Goal: Task Accomplishment & Management: Manage account settings

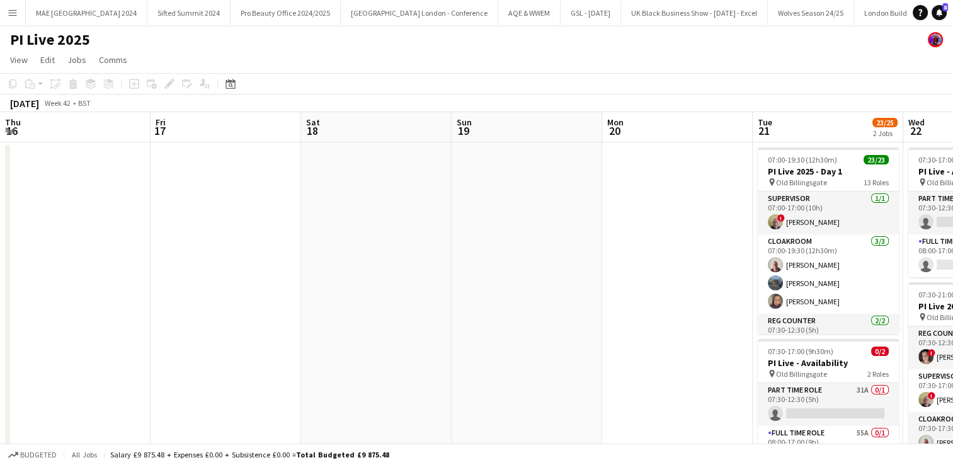
scroll to position [0, 463]
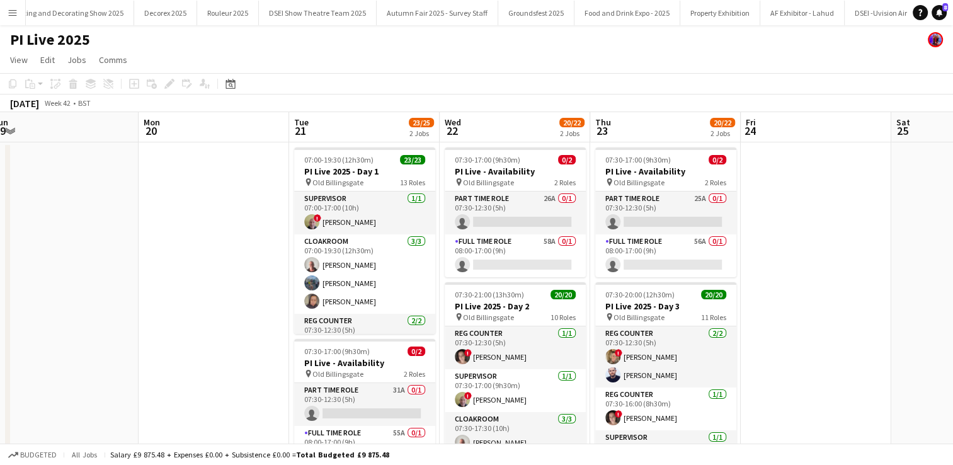
click at [15, 16] on app-icon "Menu" at bounding box center [13, 13] width 10 height 10
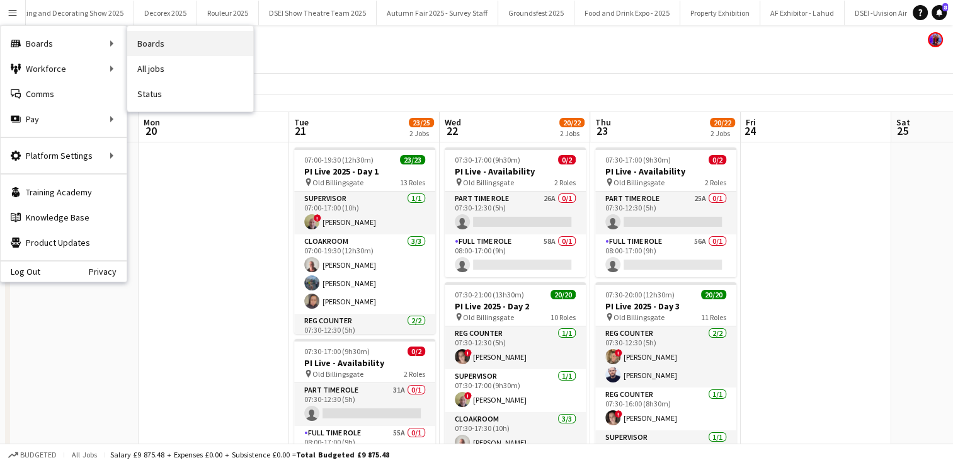
click at [154, 52] on link "Boards" at bounding box center [190, 43] width 126 height 25
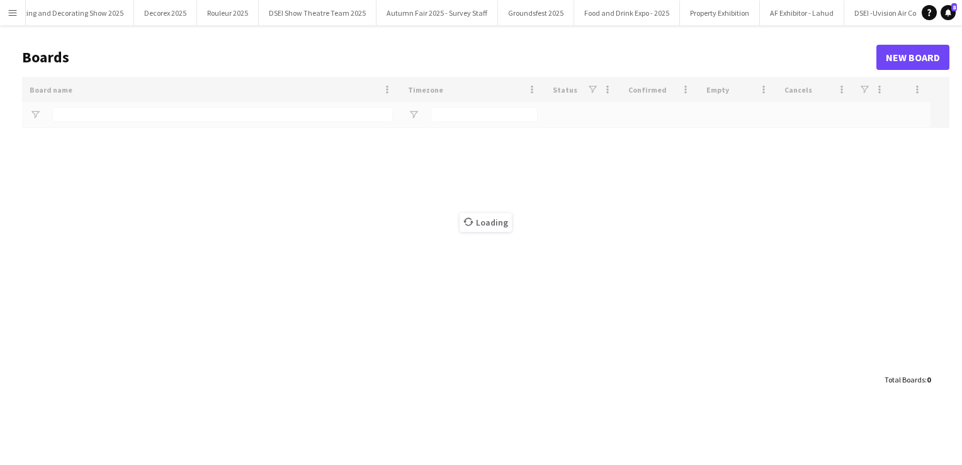
scroll to position [0, 24221]
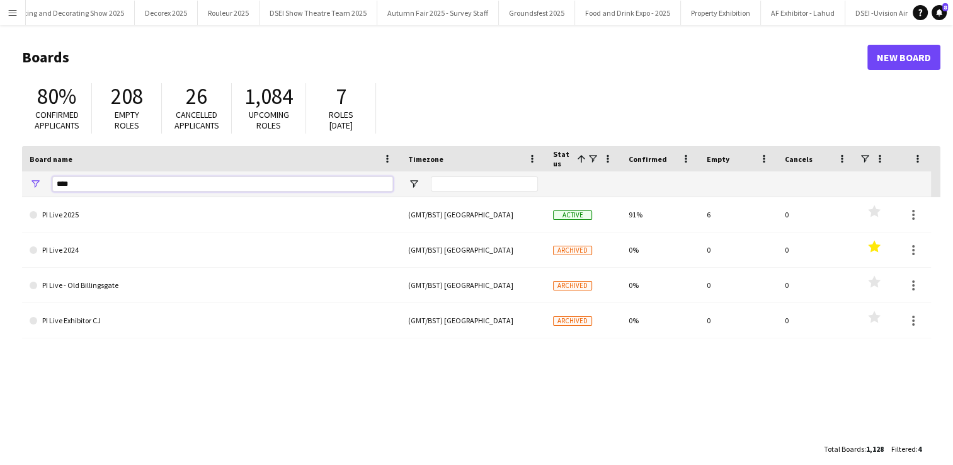
drag, startPoint x: 79, startPoint y: 186, endPoint x: 28, endPoint y: 181, distance: 51.9
click at [28, 181] on div "****" at bounding box center [211, 183] width 378 height 25
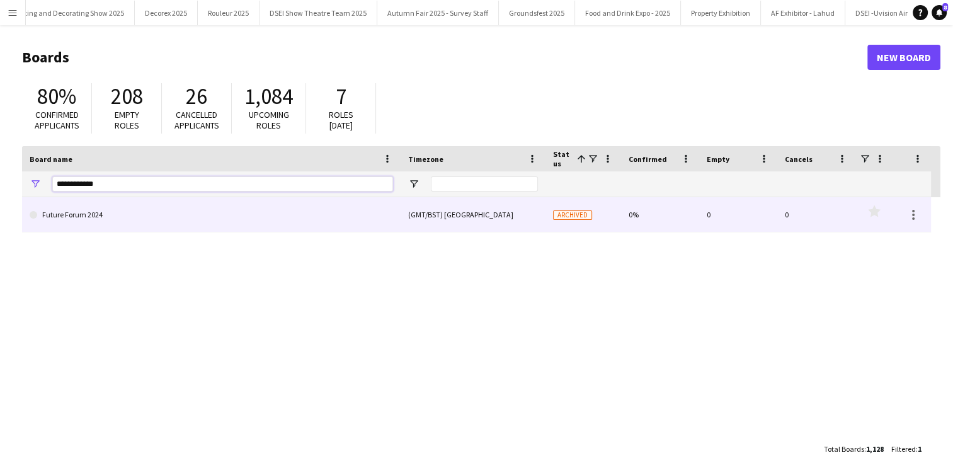
type input "**********"
click at [78, 218] on link "Future Forum 2024" at bounding box center [211, 214] width 363 height 35
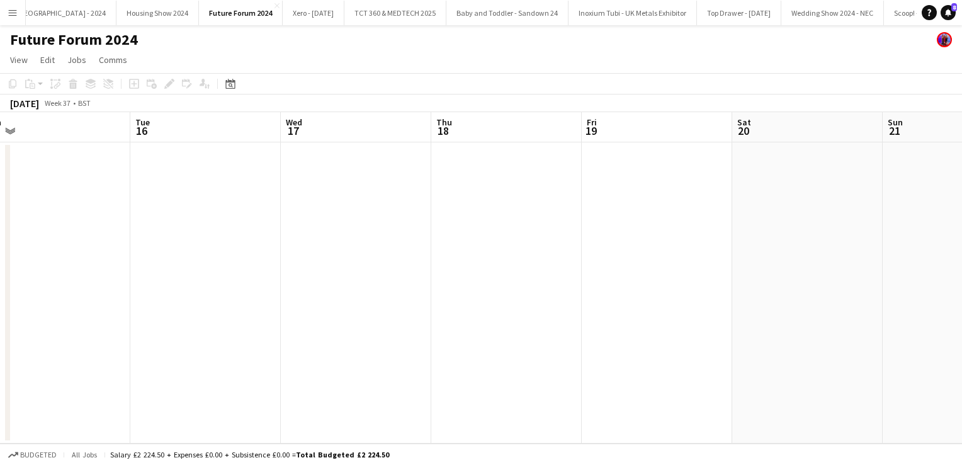
scroll to position [0, 383]
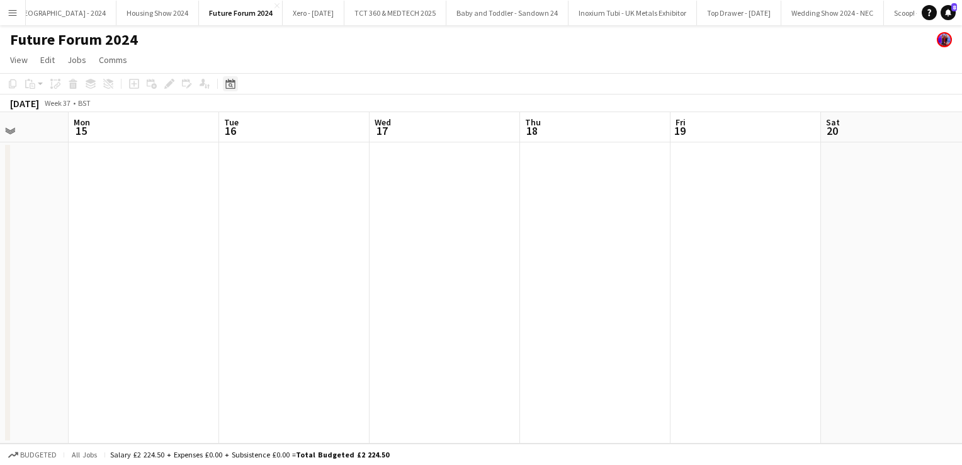
click at [237, 84] on div "Date picker" at bounding box center [230, 83] width 15 height 15
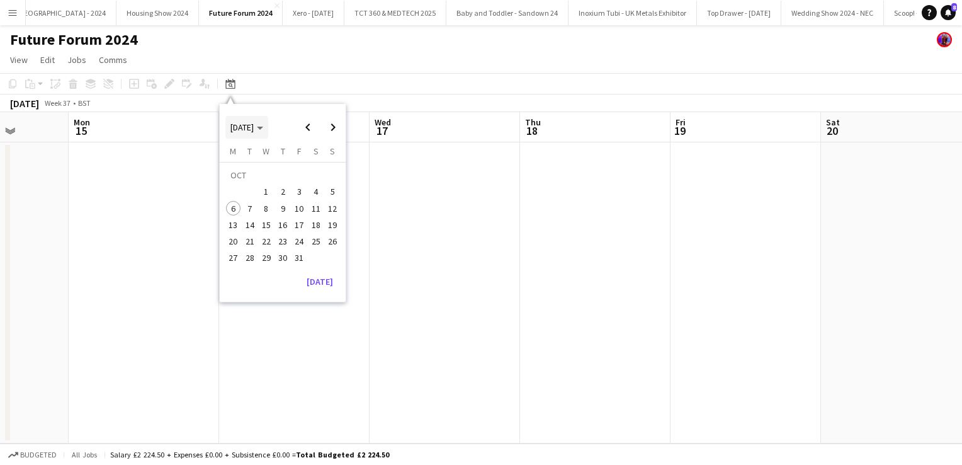
click at [247, 126] on span "[DATE]" at bounding box center [241, 127] width 23 height 11
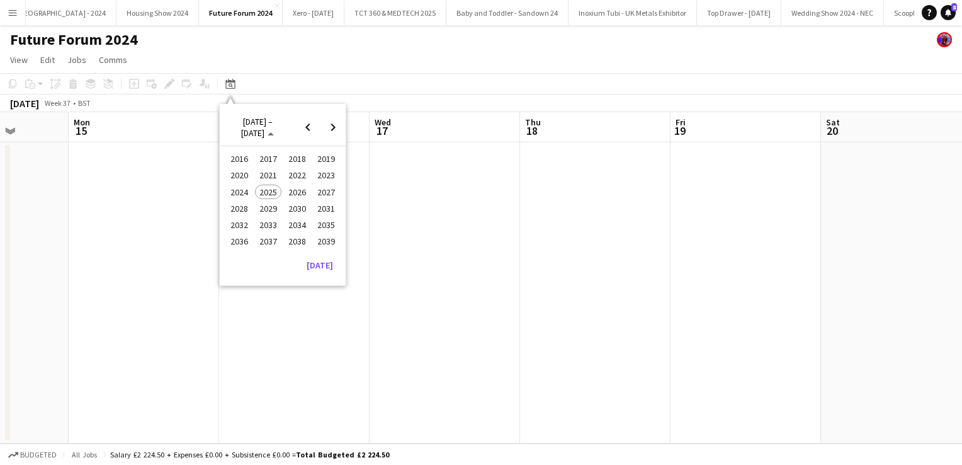
click at [244, 191] on span "2024" at bounding box center [239, 192] width 26 height 15
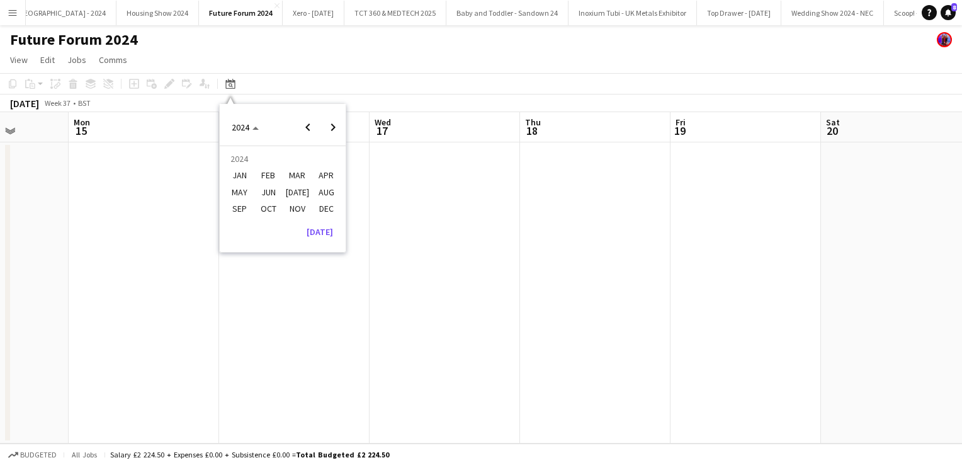
click at [296, 208] on span "NOV" at bounding box center [297, 208] width 26 height 15
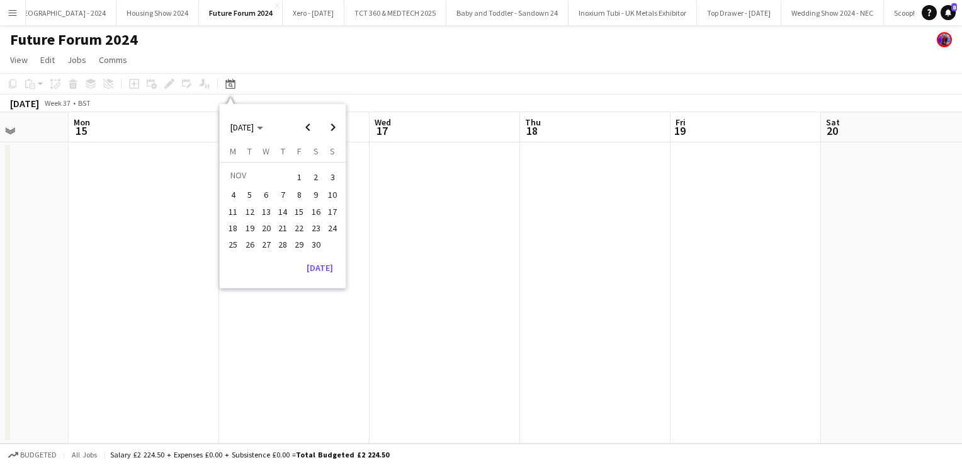
click at [283, 211] on span "14" at bounding box center [282, 211] width 15 height 15
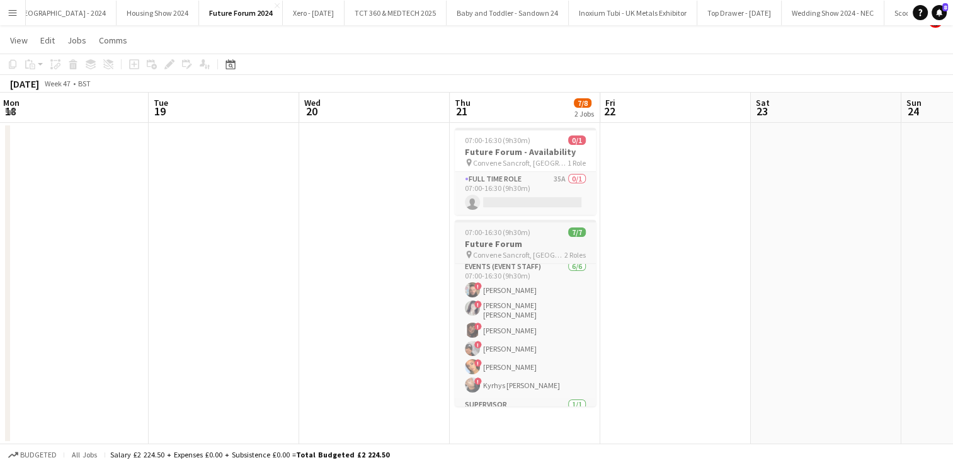
scroll to position [0, 0]
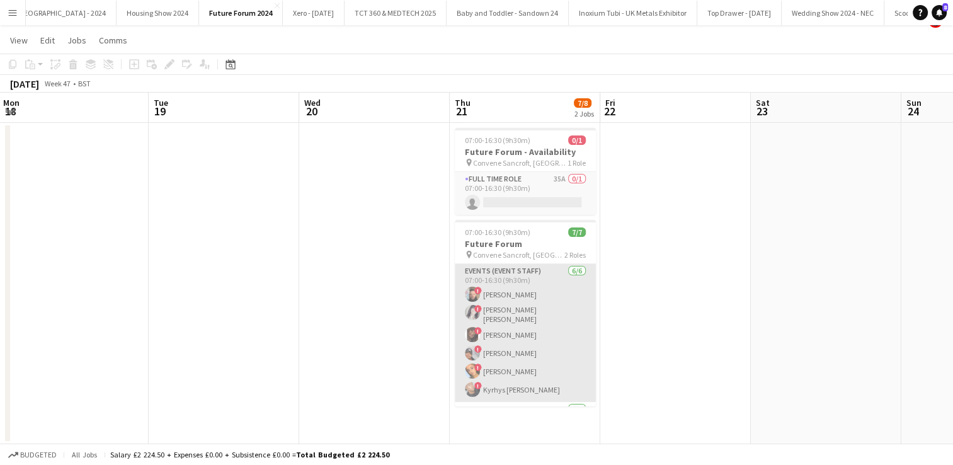
click at [524, 281] on app-card-role "Events (Event Staff) [DATE] 07:00-16:30 (9h30m) ! [PERSON_NAME] ! [PERSON_NAME]…" at bounding box center [525, 333] width 141 height 138
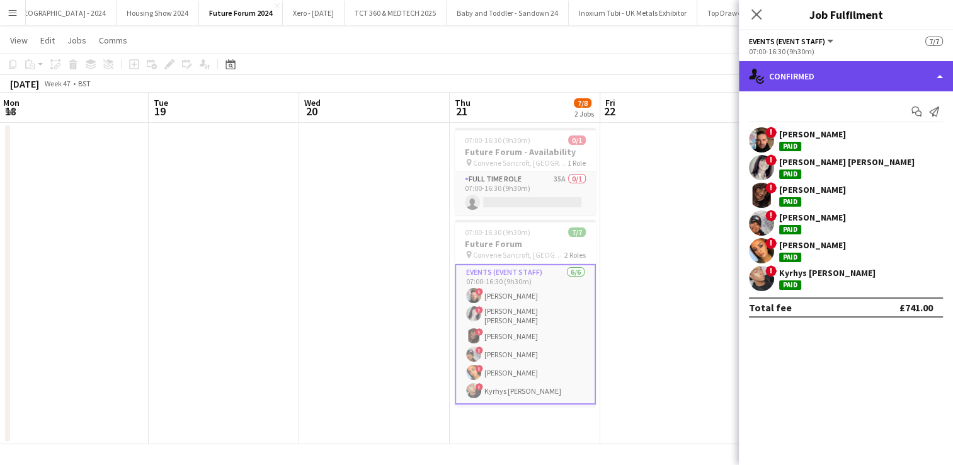
click at [824, 84] on div "single-neutral-actions-check-2 Confirmed" at bounding box center [846, 76] width 214 height 30
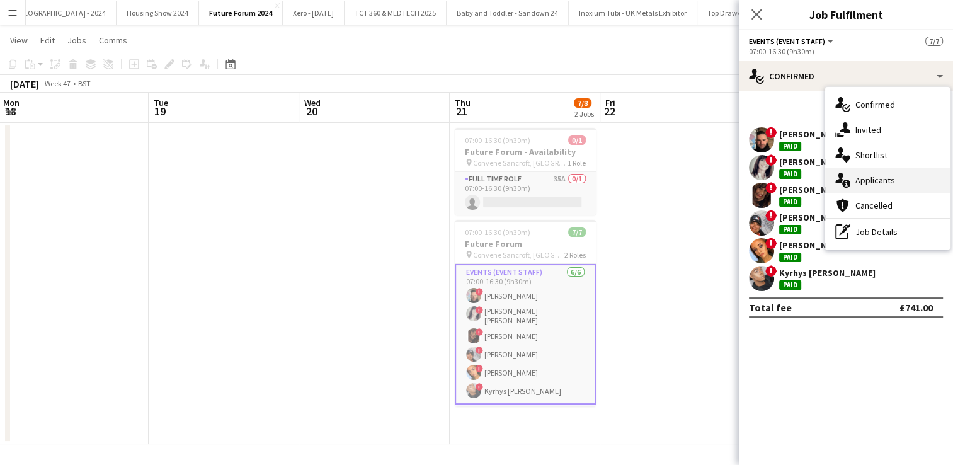
click at [874, 173] on div "single-neutral-actions-information Applicants" at bounding box center [887, 180] width 125 height 25
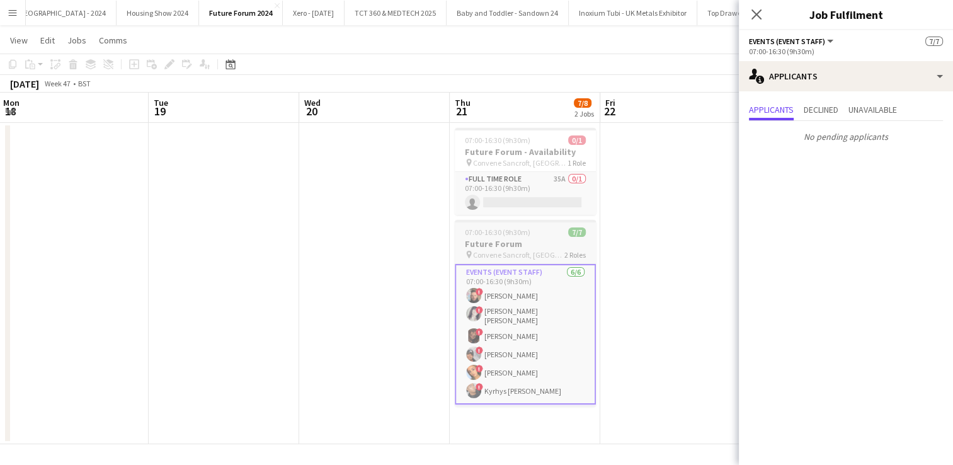
click at [549, 247] on h3 "Future Forum" at bounding box center [525, 243] width 141 height 11
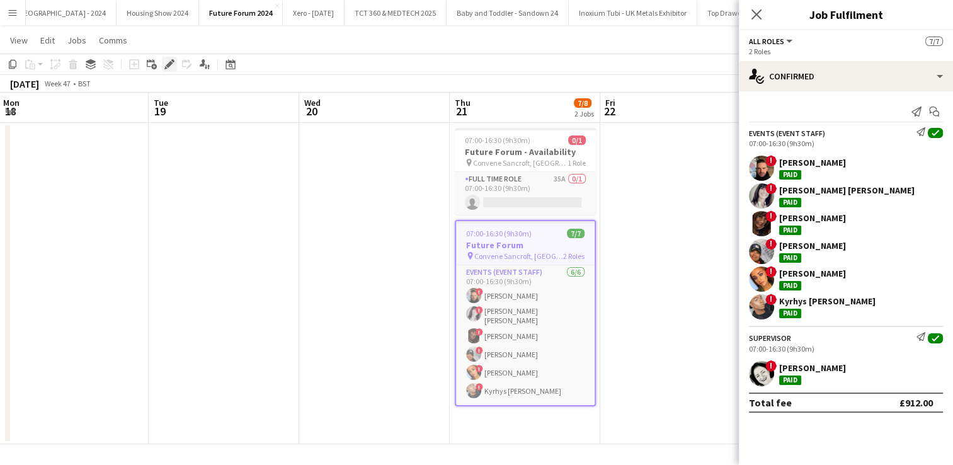
click at [166, 70] on div "Edit" at bounding box center [169, 64] width 15 height 15
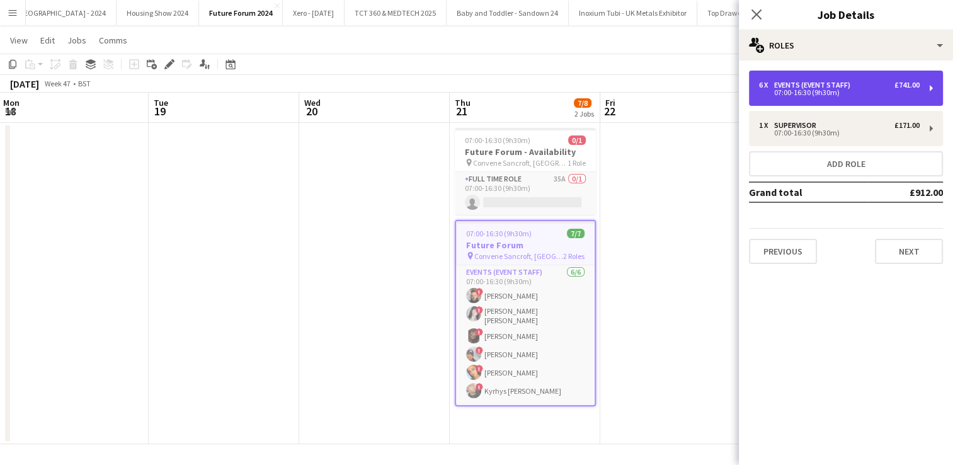
click at [841, 92] on div "07:00-16:30 (9h30m)" at bounding box center [839, 92] width 161 height 6
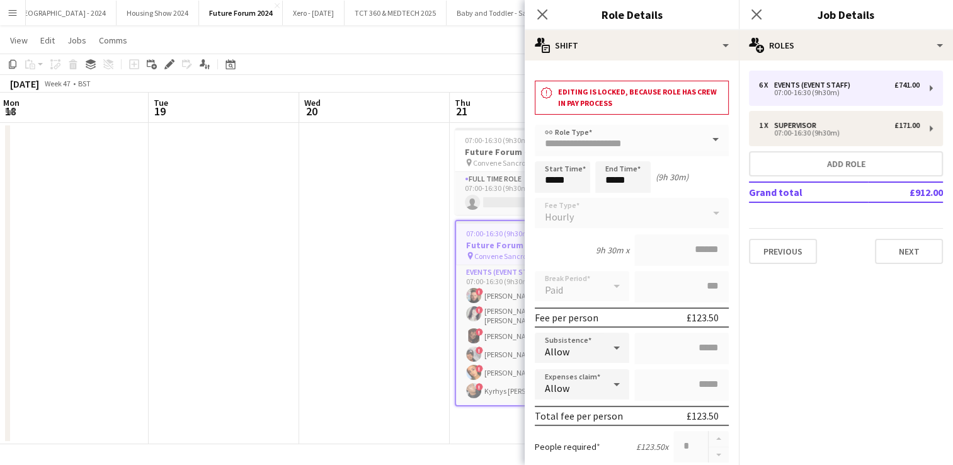
click at [413, 243] on app-date-cell at bounding box center [374, 283] width 151 height 321
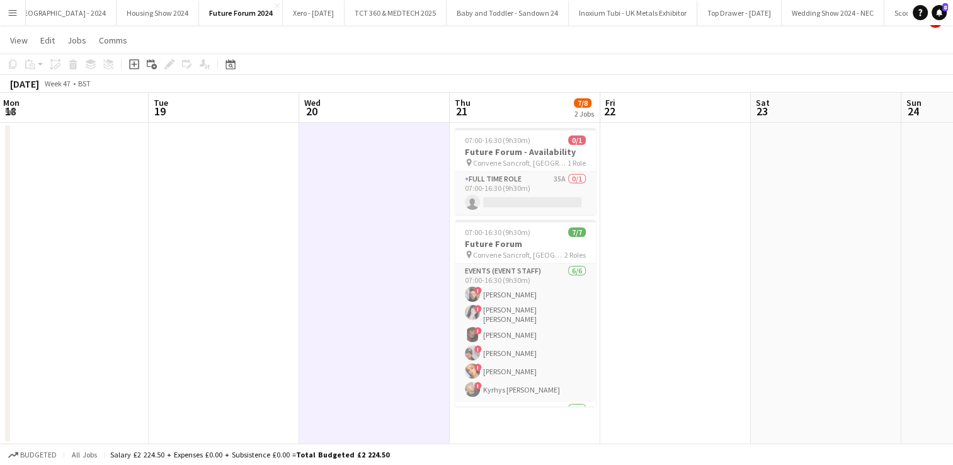
click at [678, 309] on app-date-cell at bounding box center [675, 283] width 151 height 321
